Goal: Ask a question

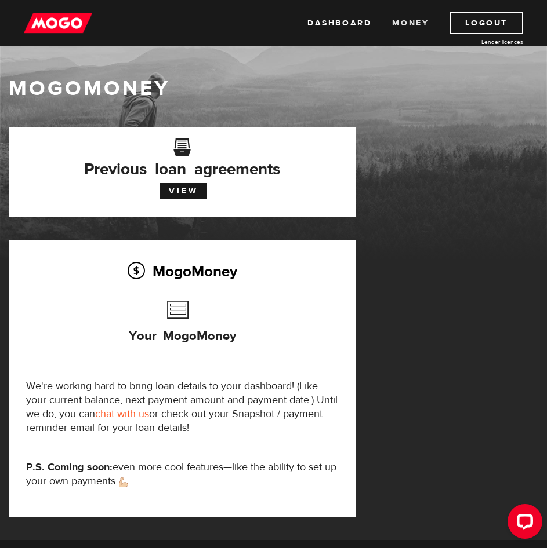
click at [405, 23] on link "Money" at bounding box center [410, 23] width 37 height 22
click at [355, 23] on link "Dashboard" at bounding box center [339, 23] width 64 height 22
click at [530, 526] on div "Open LiveChat chat widget" at bounding box center [525, 521] width 20 height 20
